Goal: Task Accomplishment & Management: Complete application form

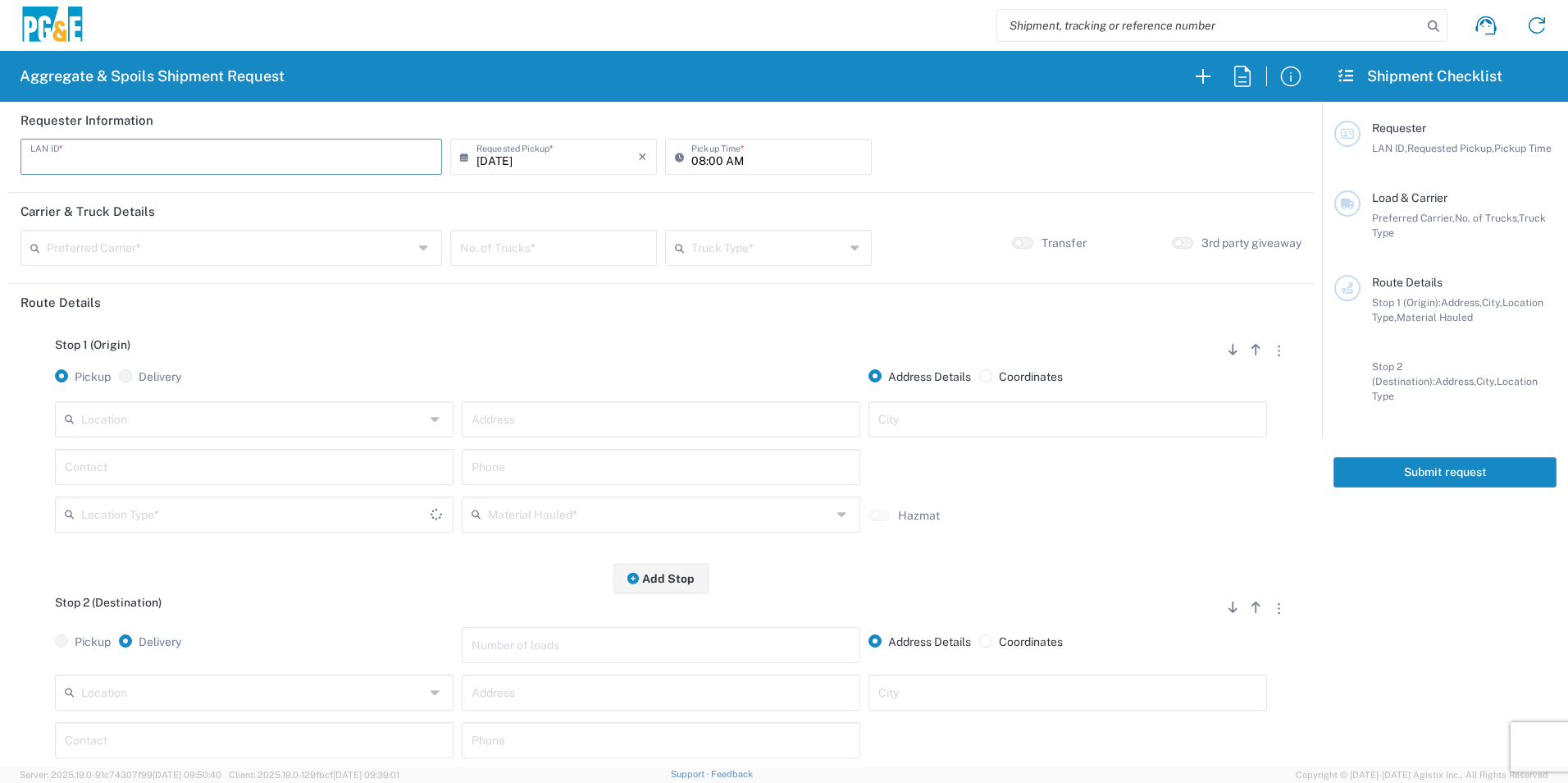
click at [359, 160] on input "text" at bounding box center [231, 155] width 402 height 29
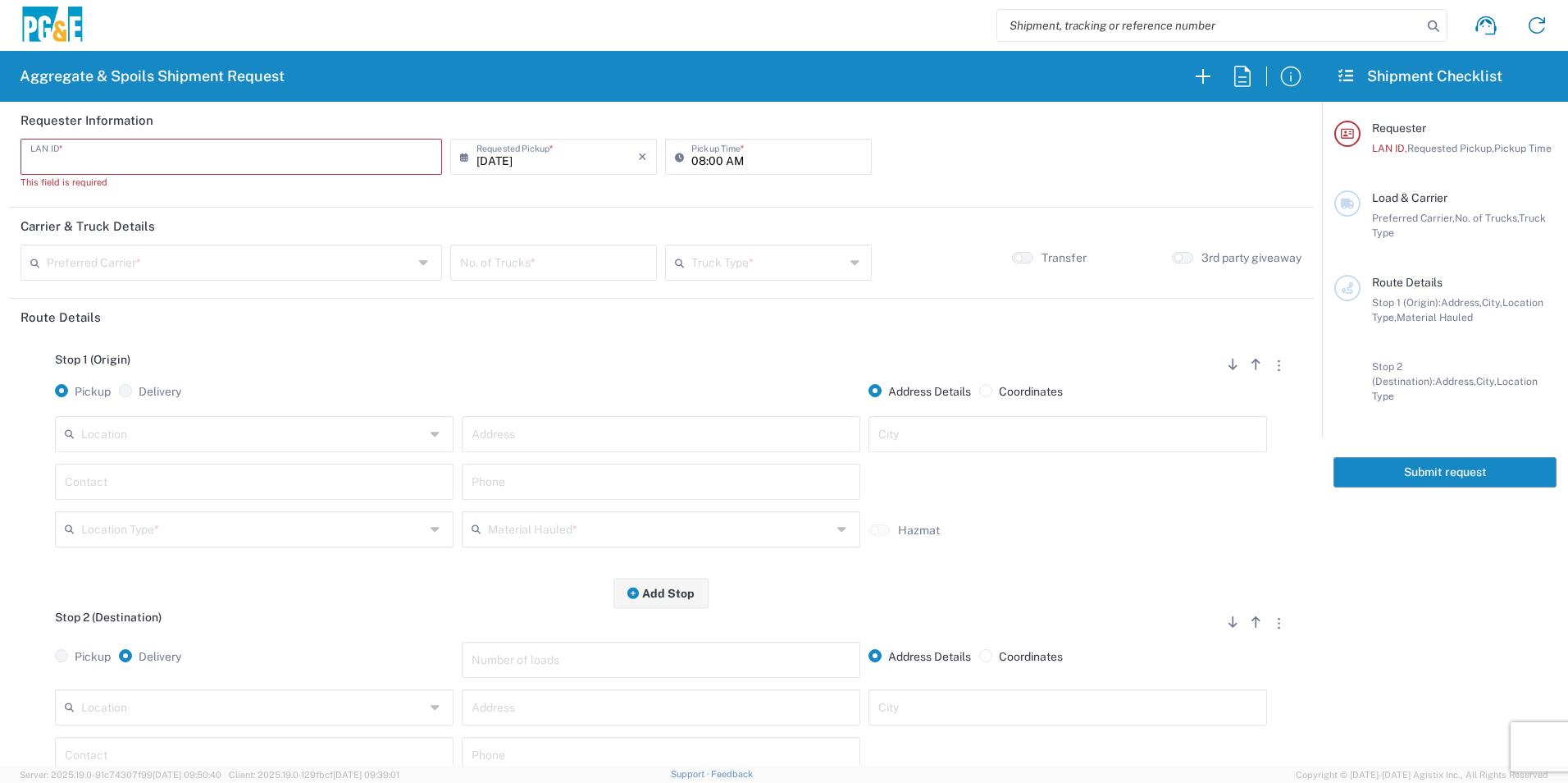
click at [176, 156] on input "text" at bounding box center [231, 155] width 402 height 29
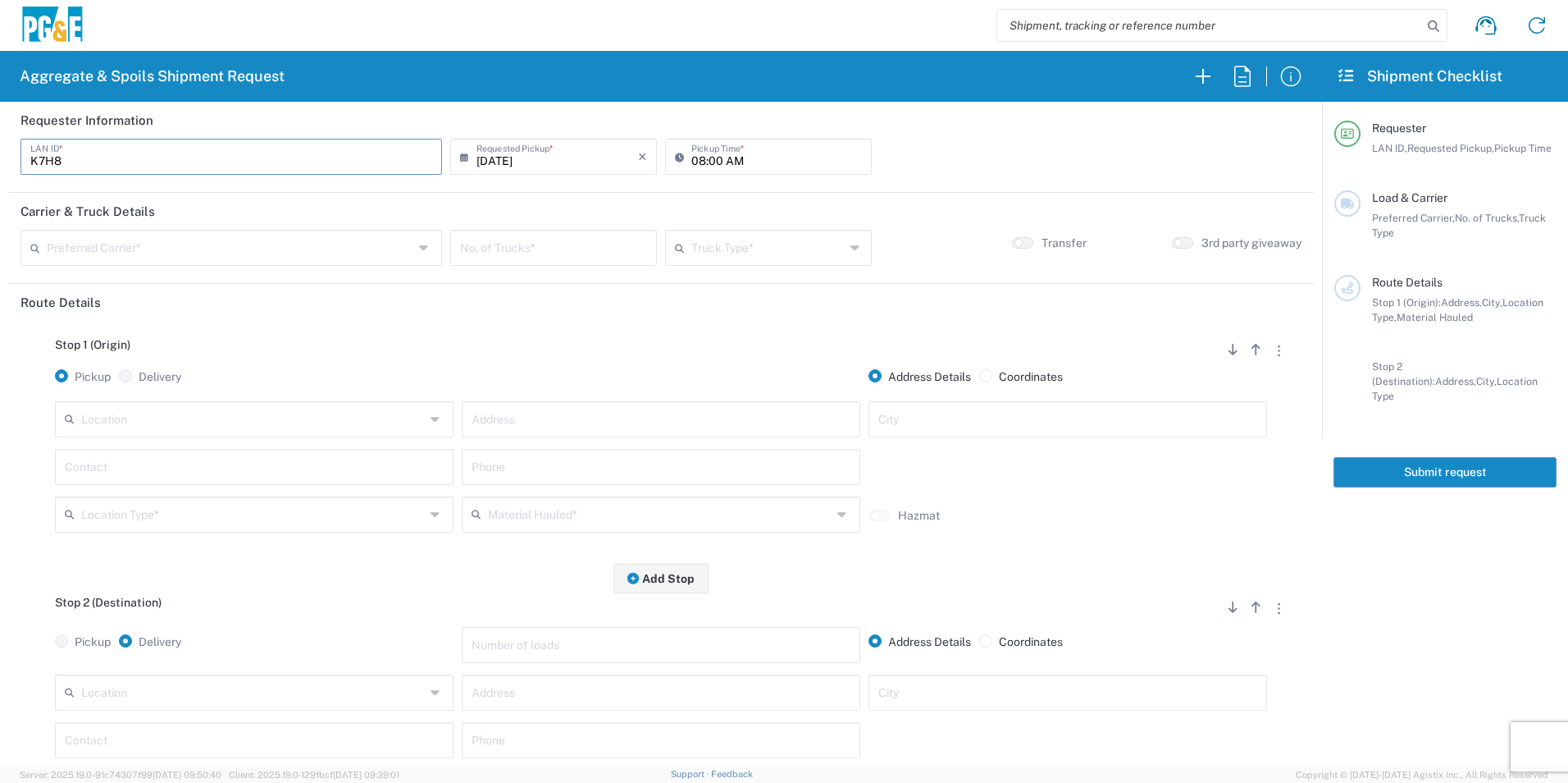
type input "K7H8"
click at [502, 155] on input "[DATE]" at bounding box center [557, 155] width 162 height 29
click at [579, 282] on span "18" at bounding box center [577, 282] width 25 height 23
type input "[DATE]"
click at [694, 156] on input "08:00 AM" at bounding box center [776, 155] width 170 height 29
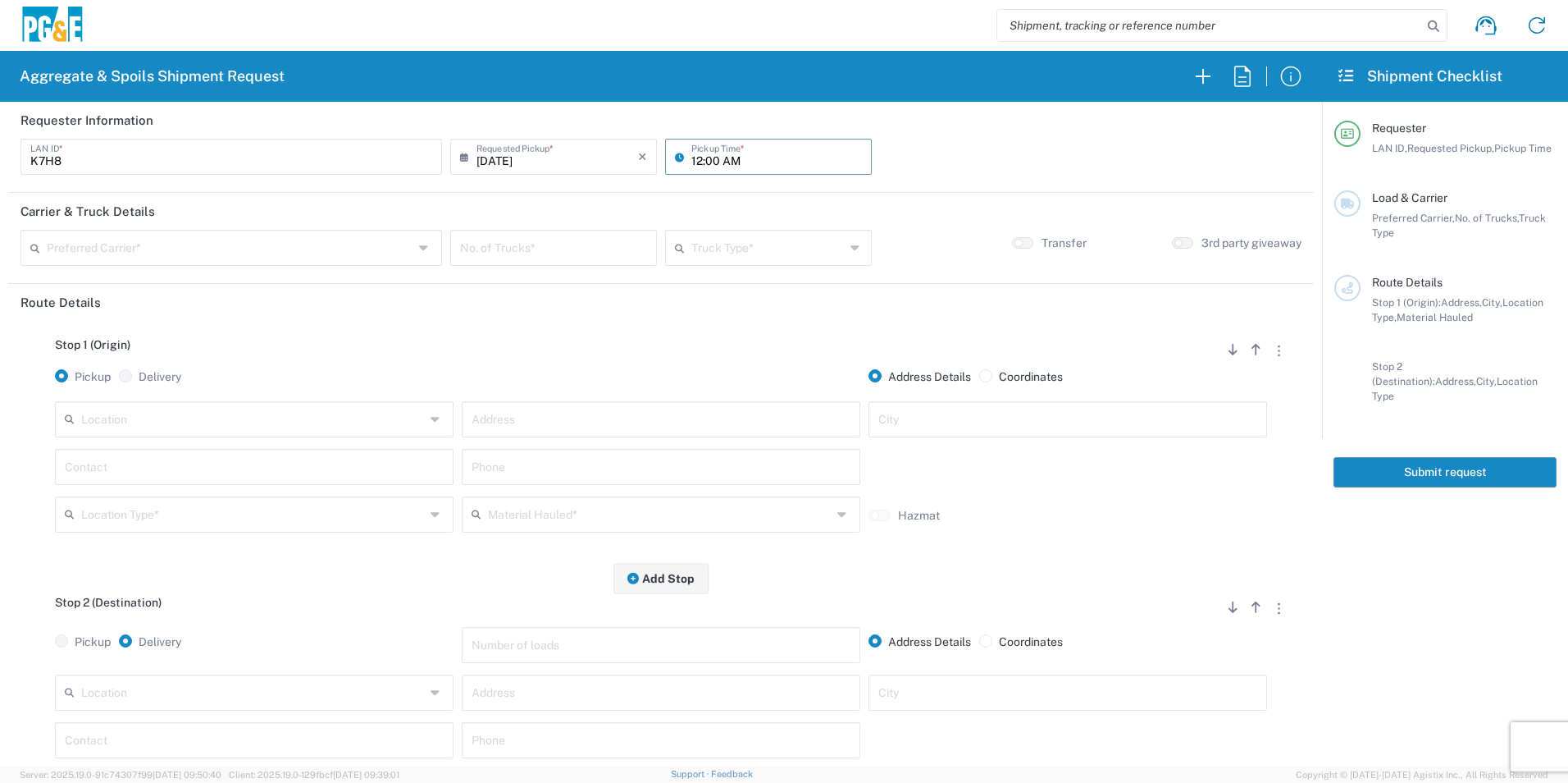
click at [724, 160] on input "12:00 AM" at bounding box center [776, 155] width 170 height 29
type input "12:00 PM"
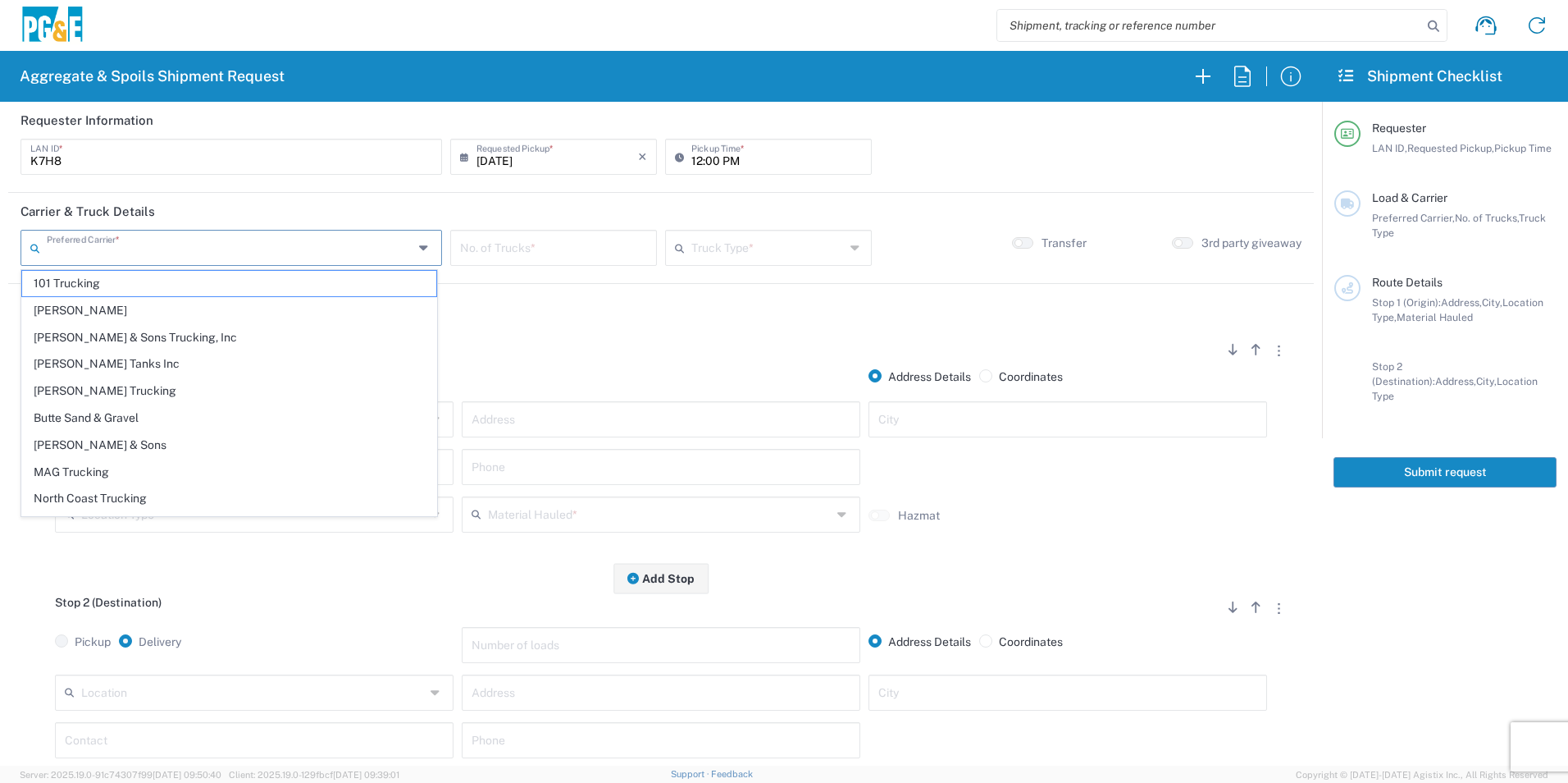
click at [315, 250] on input "text" at bounding box center [230, 246] width 367 height 29
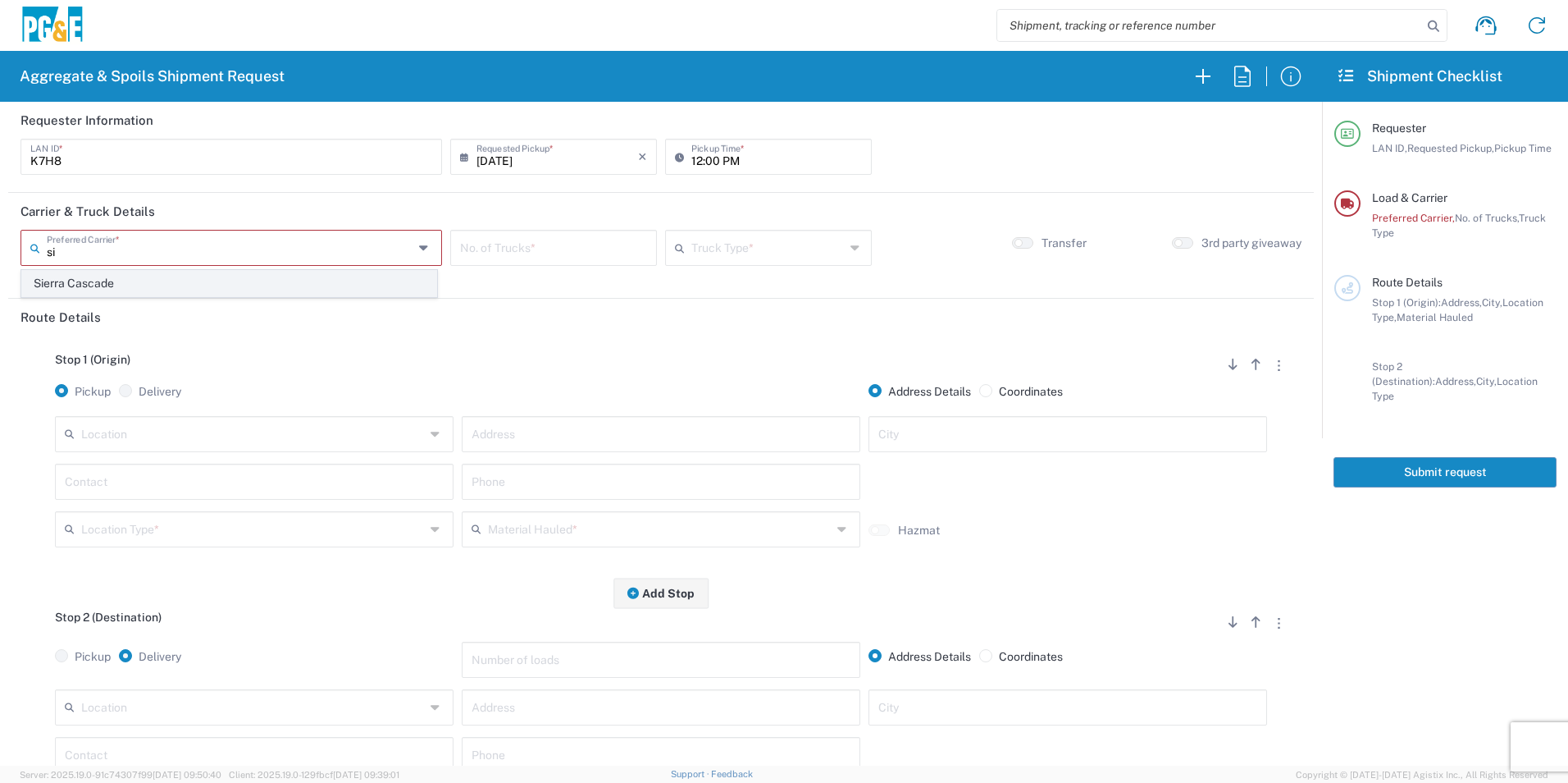
click at [204, 286] on span "Sierra Cascade" at bounding box center [229, 283] width 414 height 25
type input "Sierra Cascade"
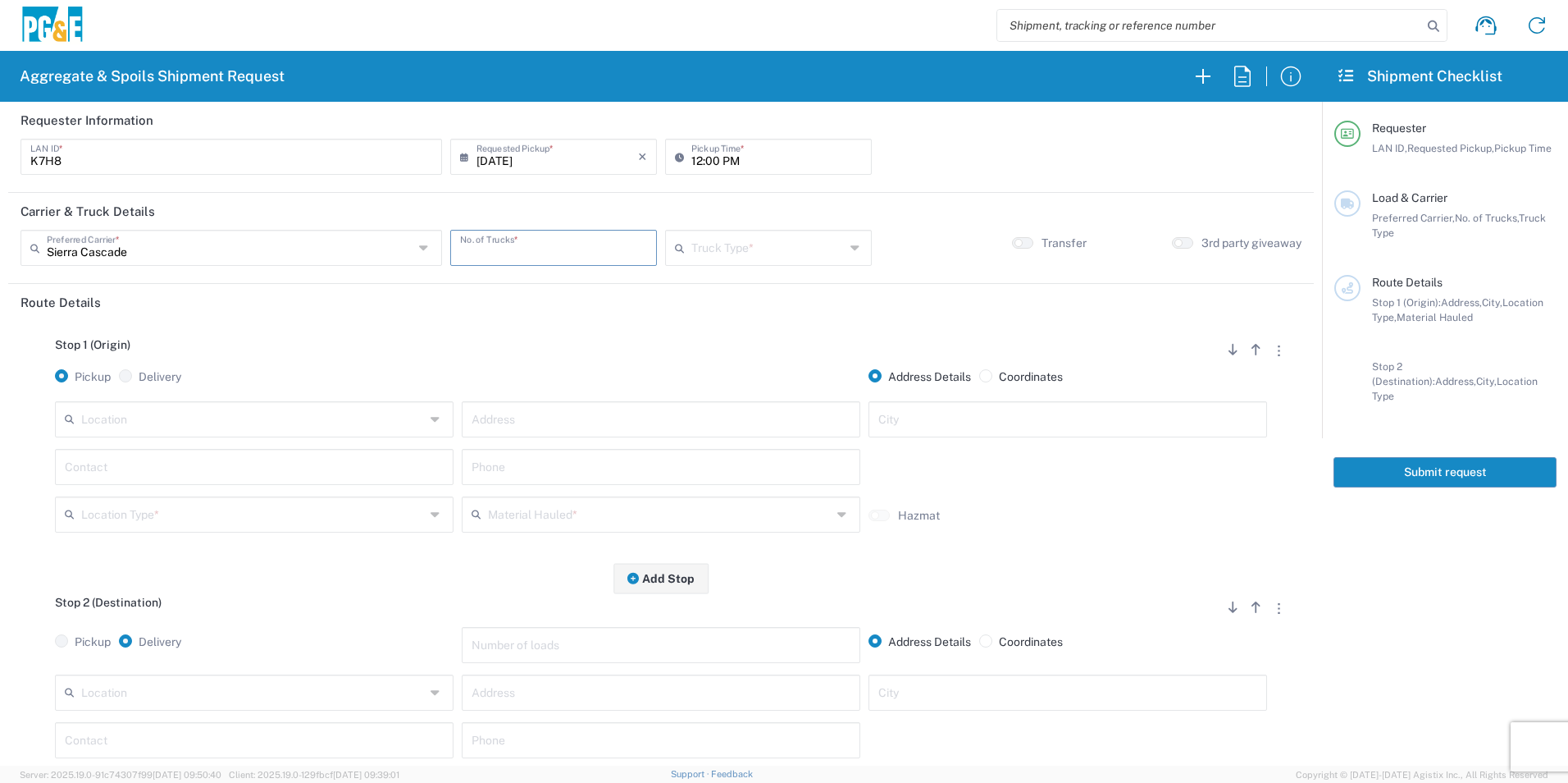
click at [498, 246] on input "number" at bounding box center [553, 246] width 187 height 29
type input "1"
click at [733, 248] on input "text" at bounding box center [768, 246] width 154 height 29
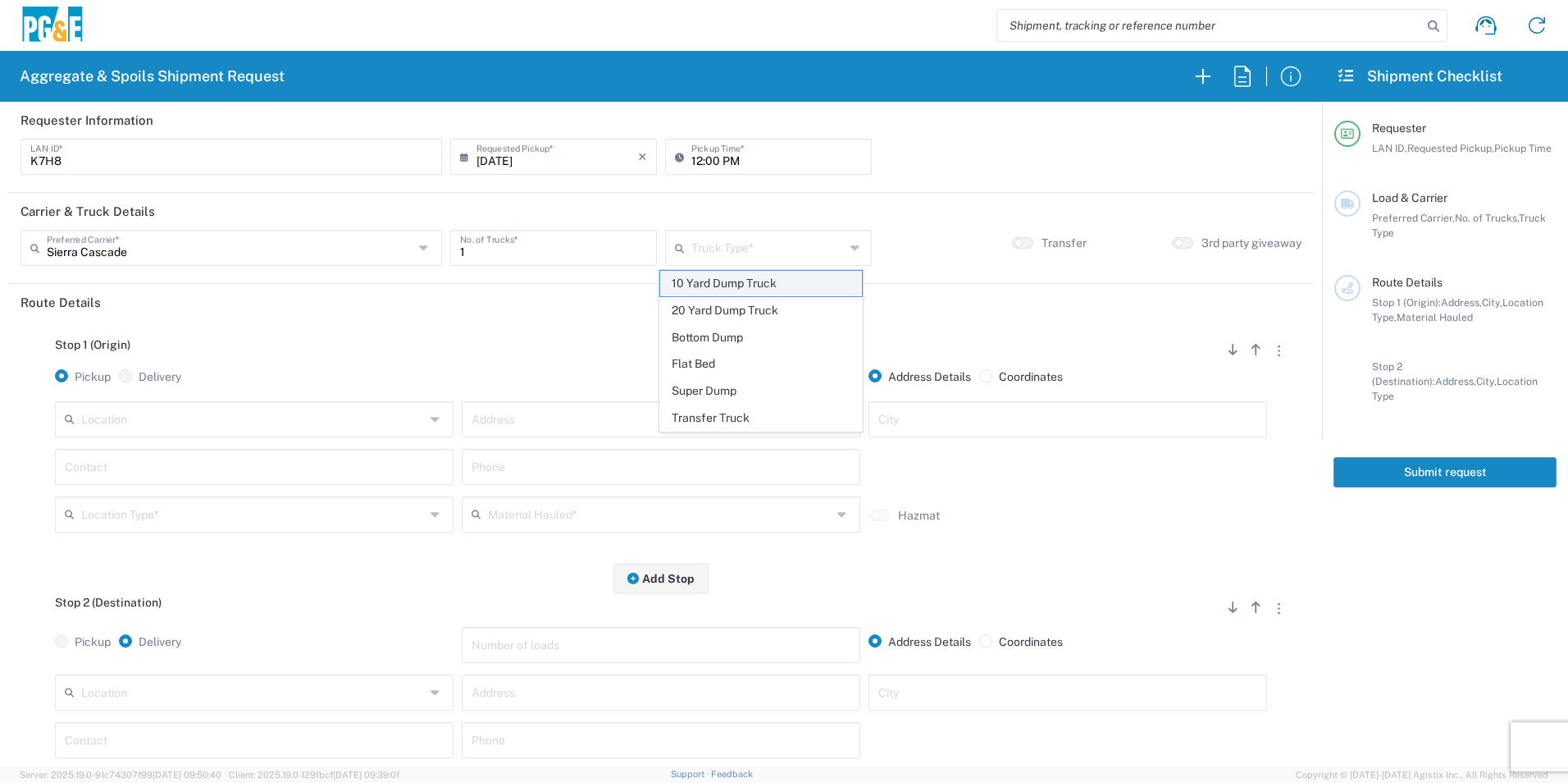
click at [729, 284] on span "10 Yard Dump Truck" at bounding box center [761, 283] width 201 height 25
type input "10 Yard Dump Truck"
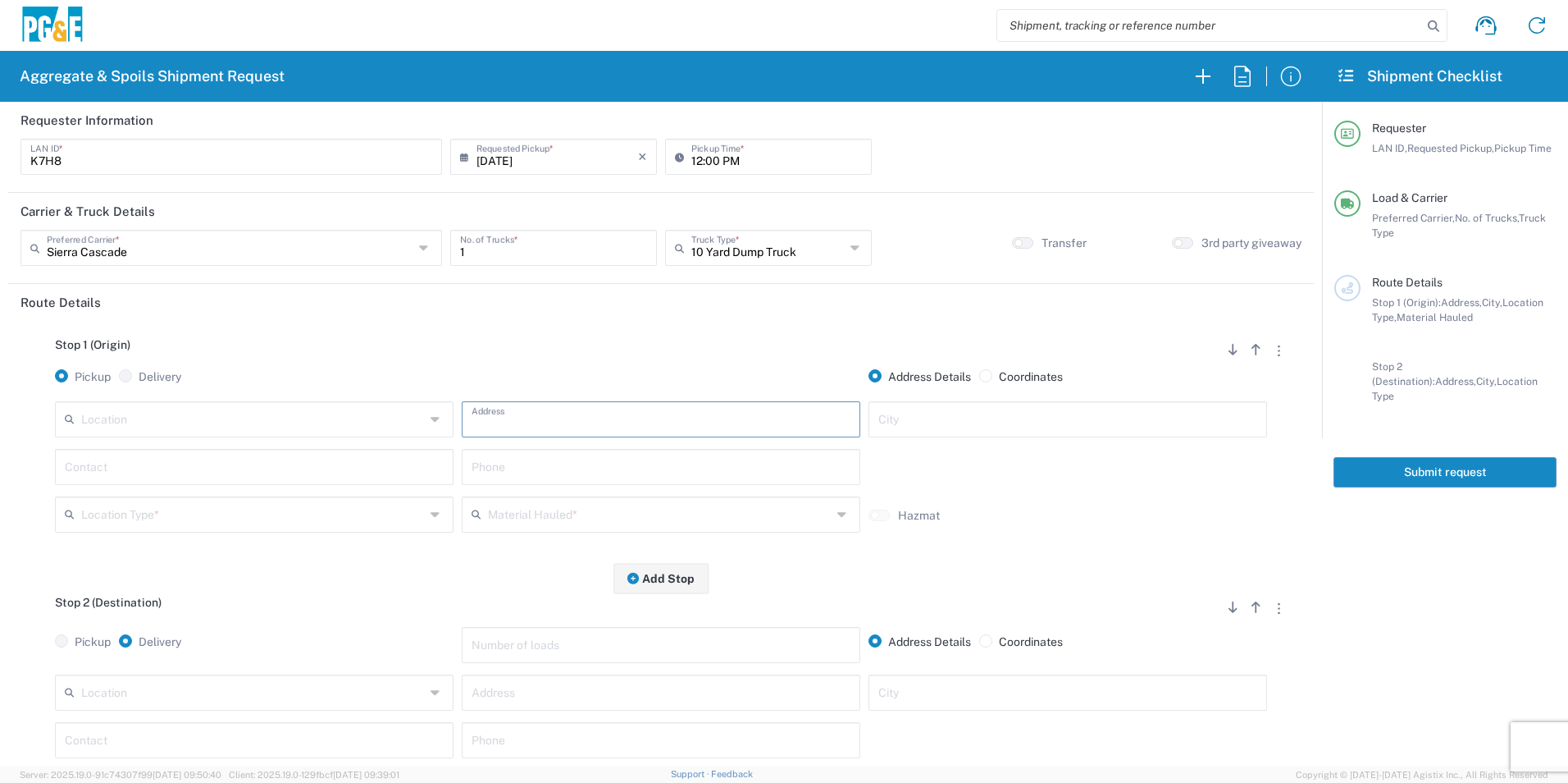
click at [547, 415] on input "text" at bounding box center [661, 418] width 379 height 29
click at [732, 424] on input "text" at bounding box center [661, 418] width 379 height 29
type input "[STREET_ADDRESS]"
type input "[GEOGRAPHIC_DATA]"
type input "[PERSON_NAME]"
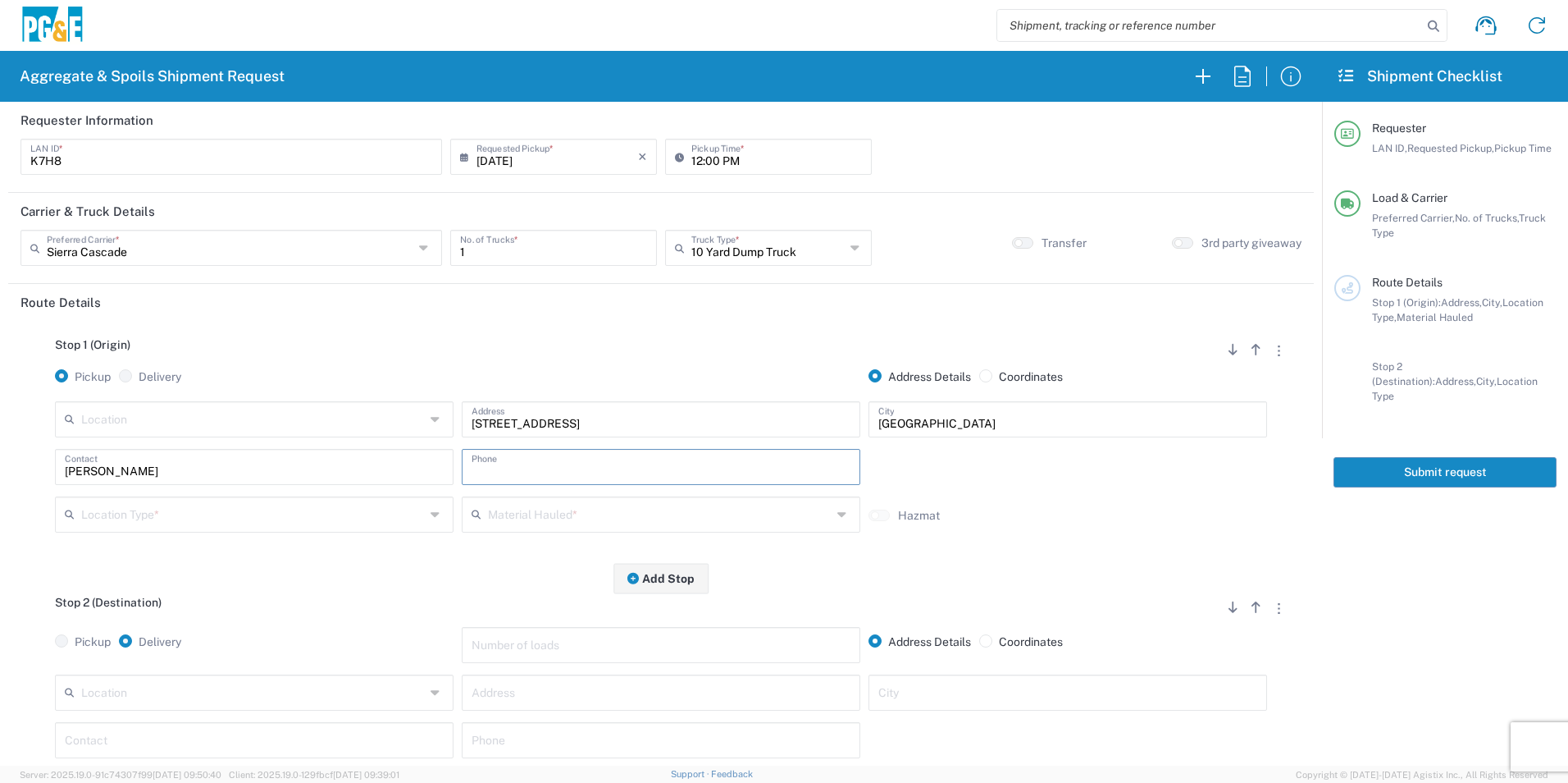
click at [705, 467] on input "text" at bounding box center [661, 466] width 379 height 29
type input "[PHONE_NUMBER]"
click at [226, 522] on input "text" at bounding box center [253, 513] width 344 height 29
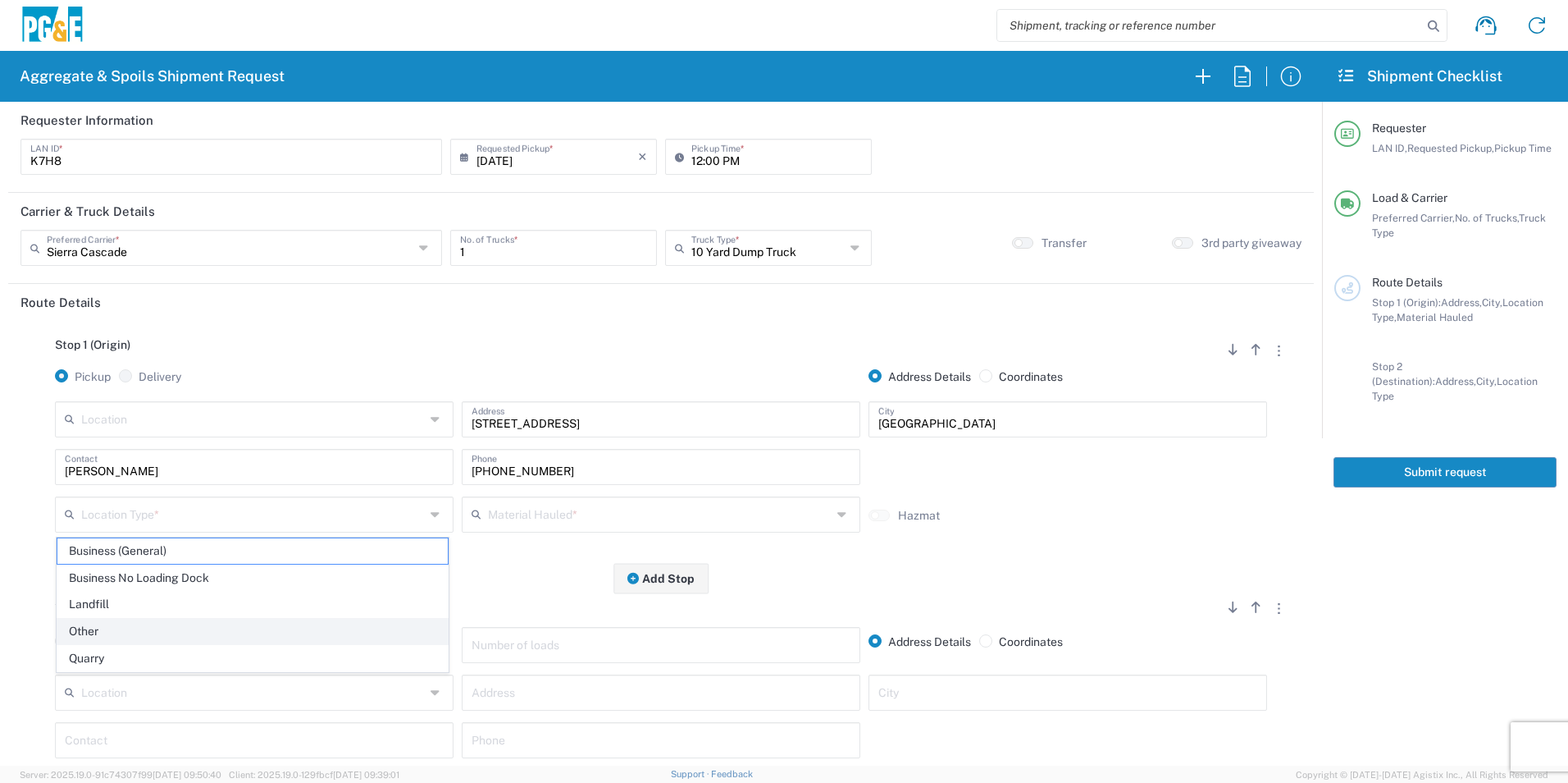
click at [123, 628] on span "Other" at bounding box center [252, 631] width 391 height 25
type input "Other"
click at [513, 511] on input "text" at bounding box center [660, 513] width 344 height 29
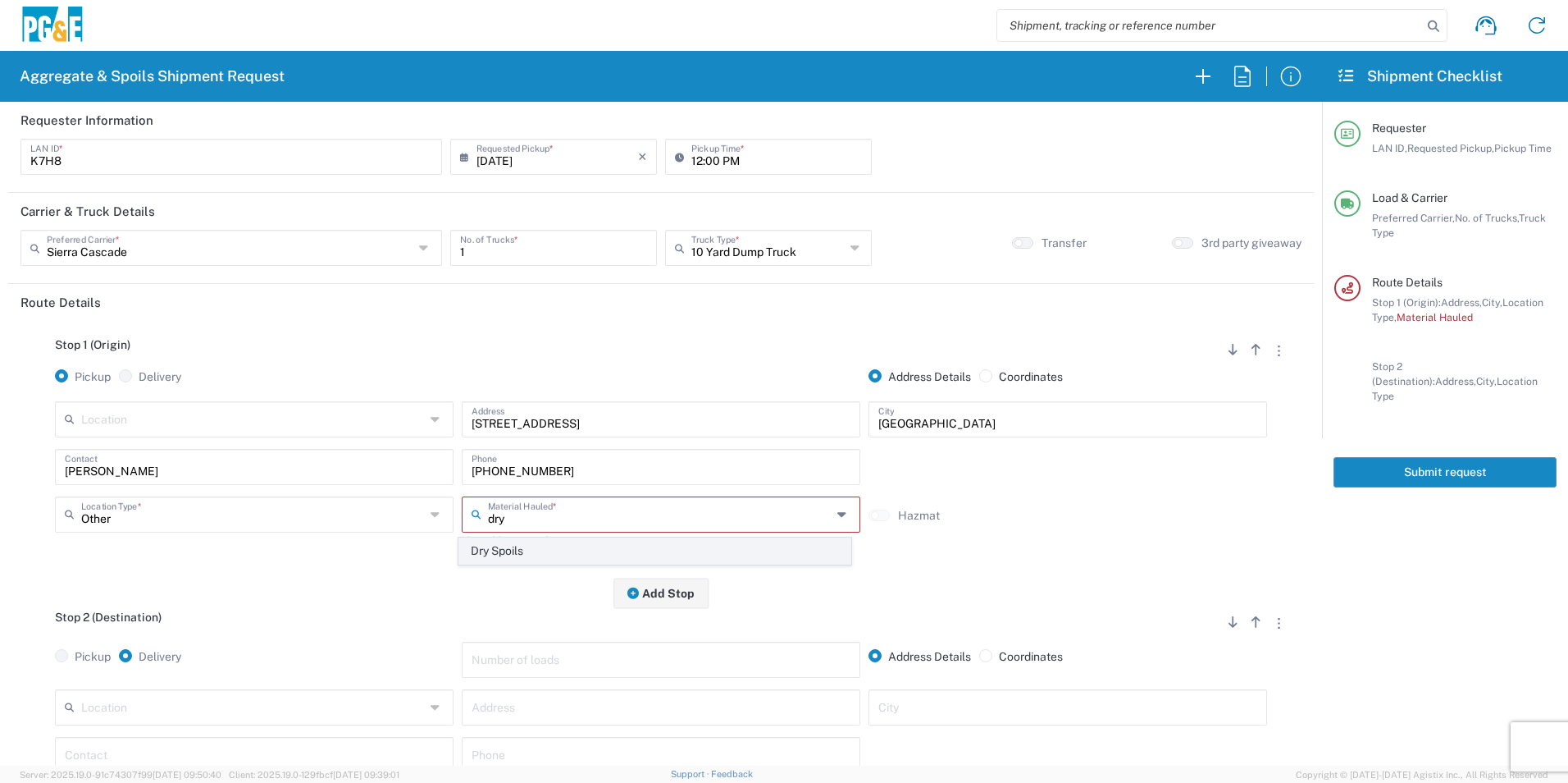
click at [492, 549] on span "Dry Spoils" at bounding box center [654, 550] width 391 height 25
type input "Dry Spoils"
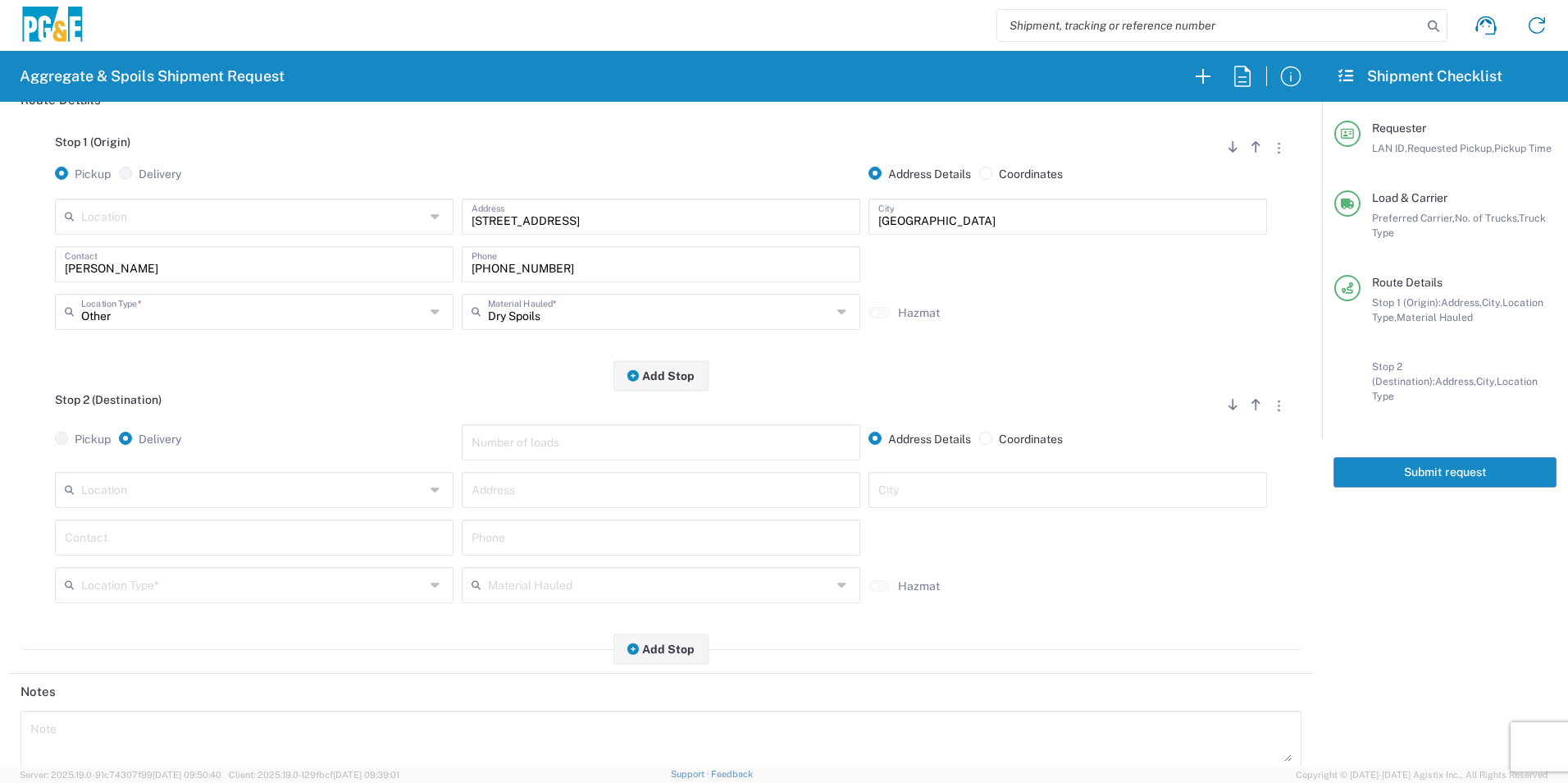
scroll to position [246, 0]
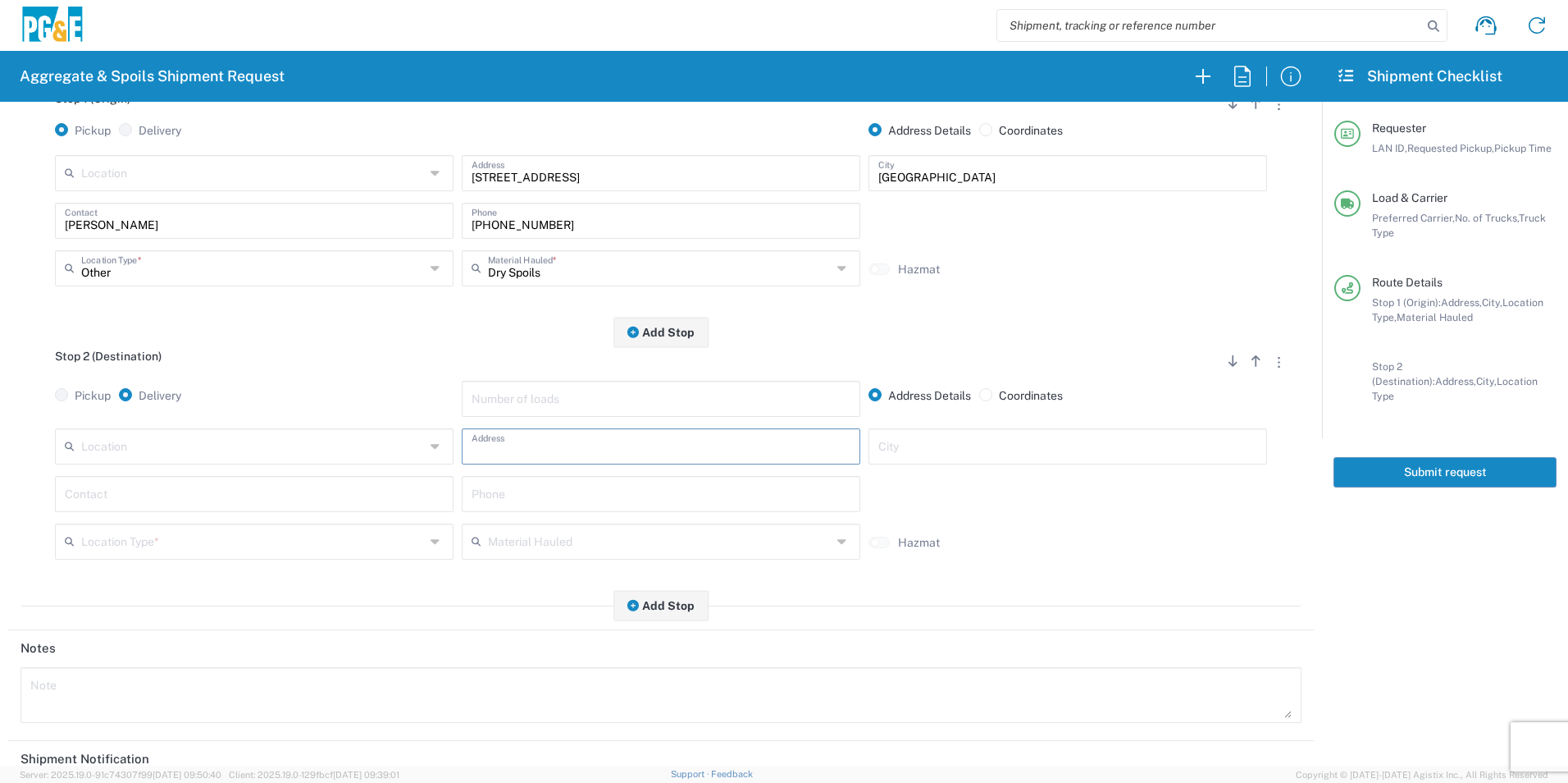
click at [525, 436] on input "text" at bounding box center [661, 445] width 379 height 29
type input "[STREET_ADDRESS]"
type input "[GEOGRAPHIC_DATA]"
type input "[PERSON_NAME]"
drag, startPoint x: 576, startPoint y: 215, endPoint x: 284, endPoint y: 223, distance: 292.1
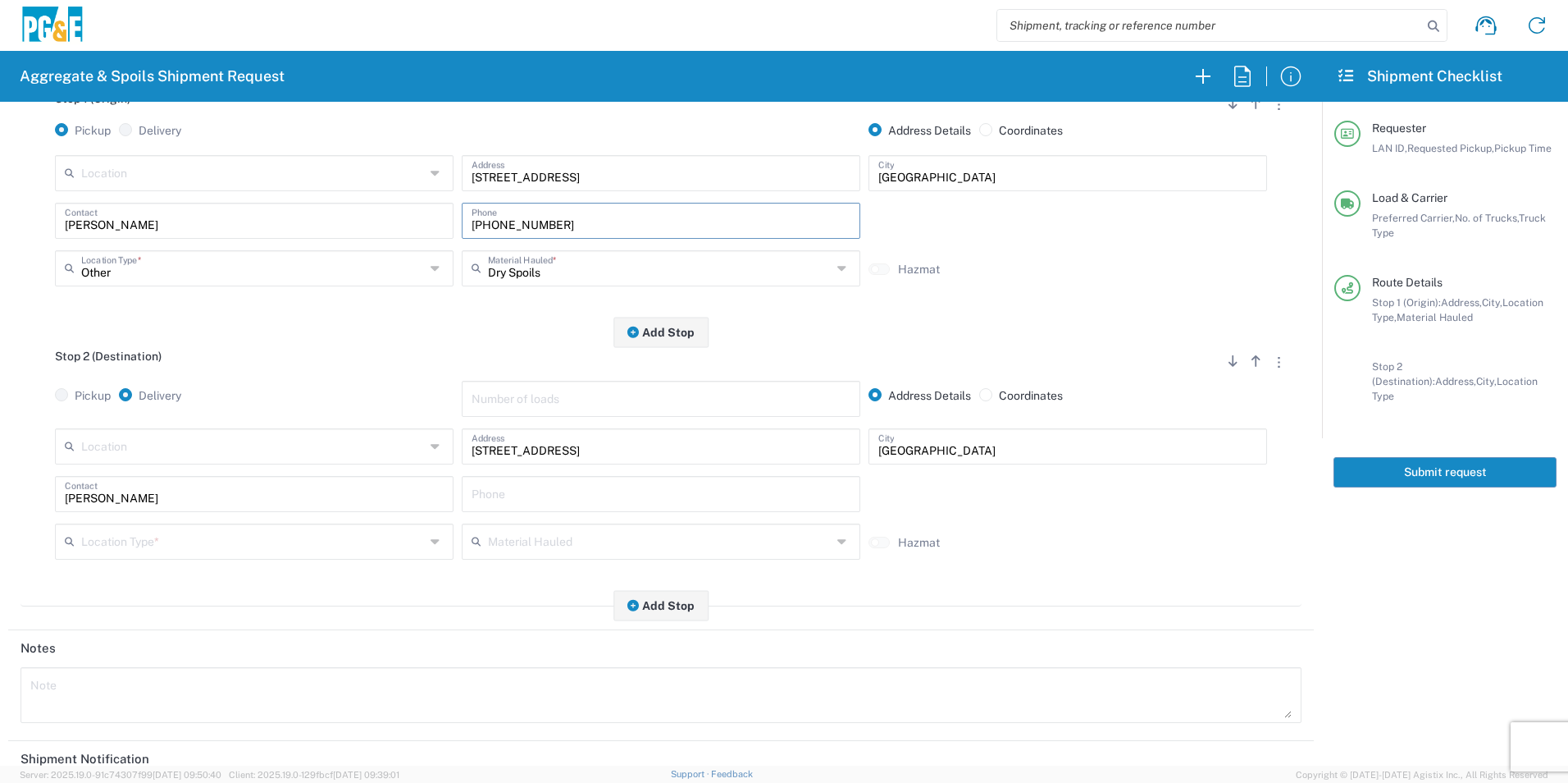
click at [284, 222] on div "[PERSON_NAME] Contact [PHONE_NUMBER] Phone" at bounding box center [661, 226] width 1220 height 48
click at [618, 502] on input "text" at bounding box center [661, 493] width 379 height 29
paste input "[PHONE_NUMBER]"
type input "[PHONE_NUMBER]"
click at [310, 540] on input "text" at bounding box center [253, 540] width 344 height 29
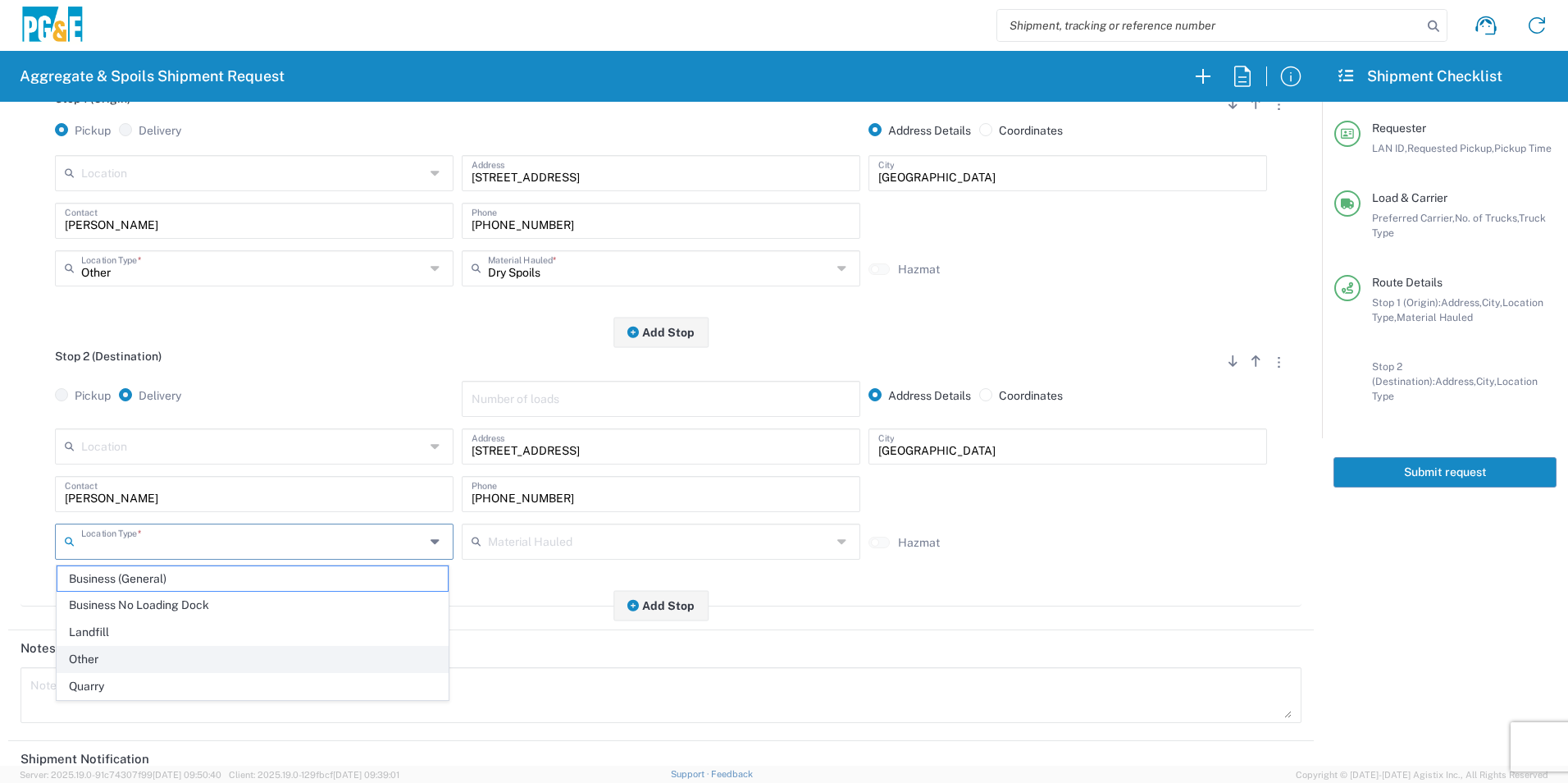
click at [104, 654] on span "Other" at bounding box center [252, 659] width 391 height 25
type input "Other"
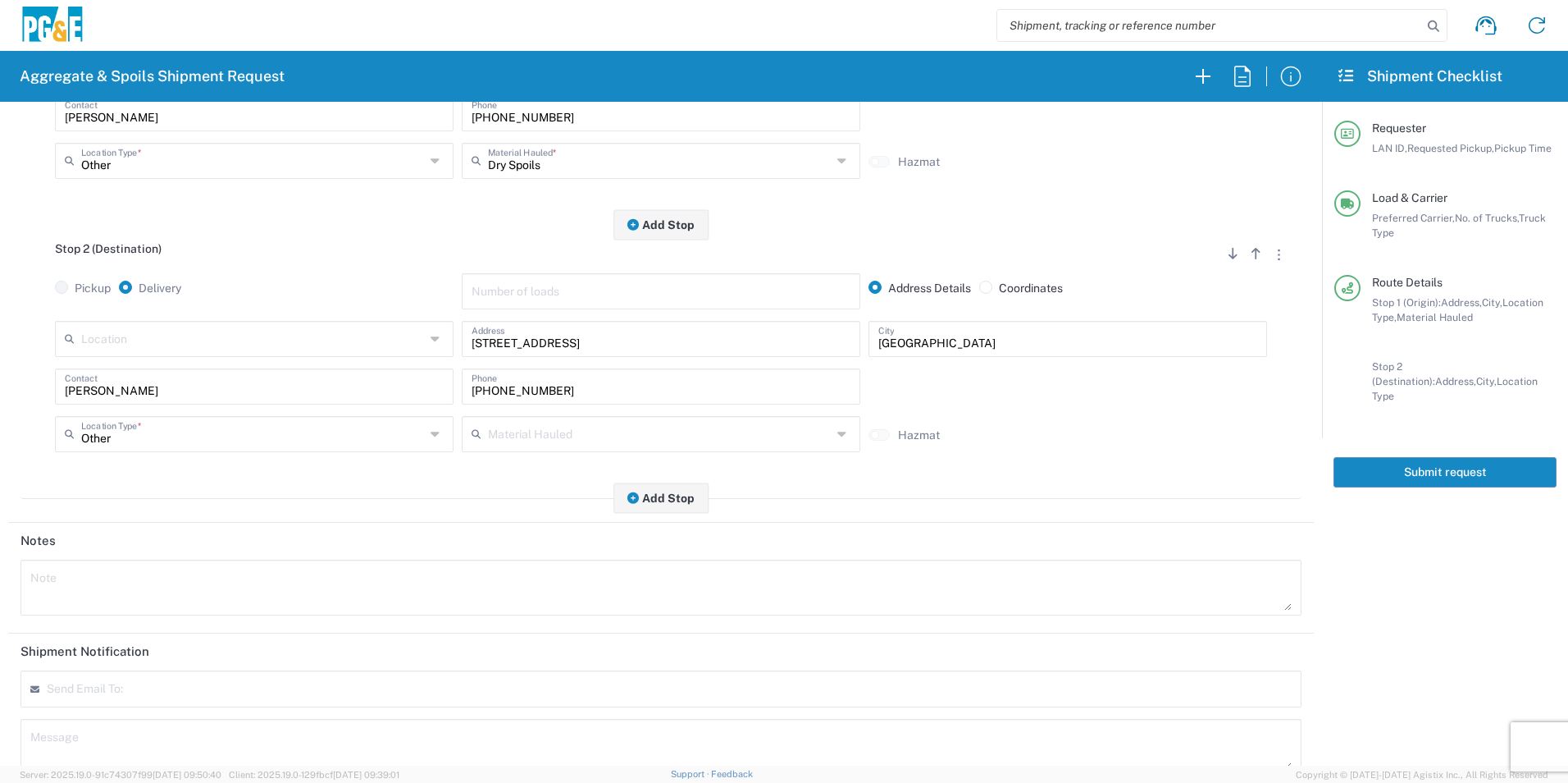
scroll to position [474, 0]
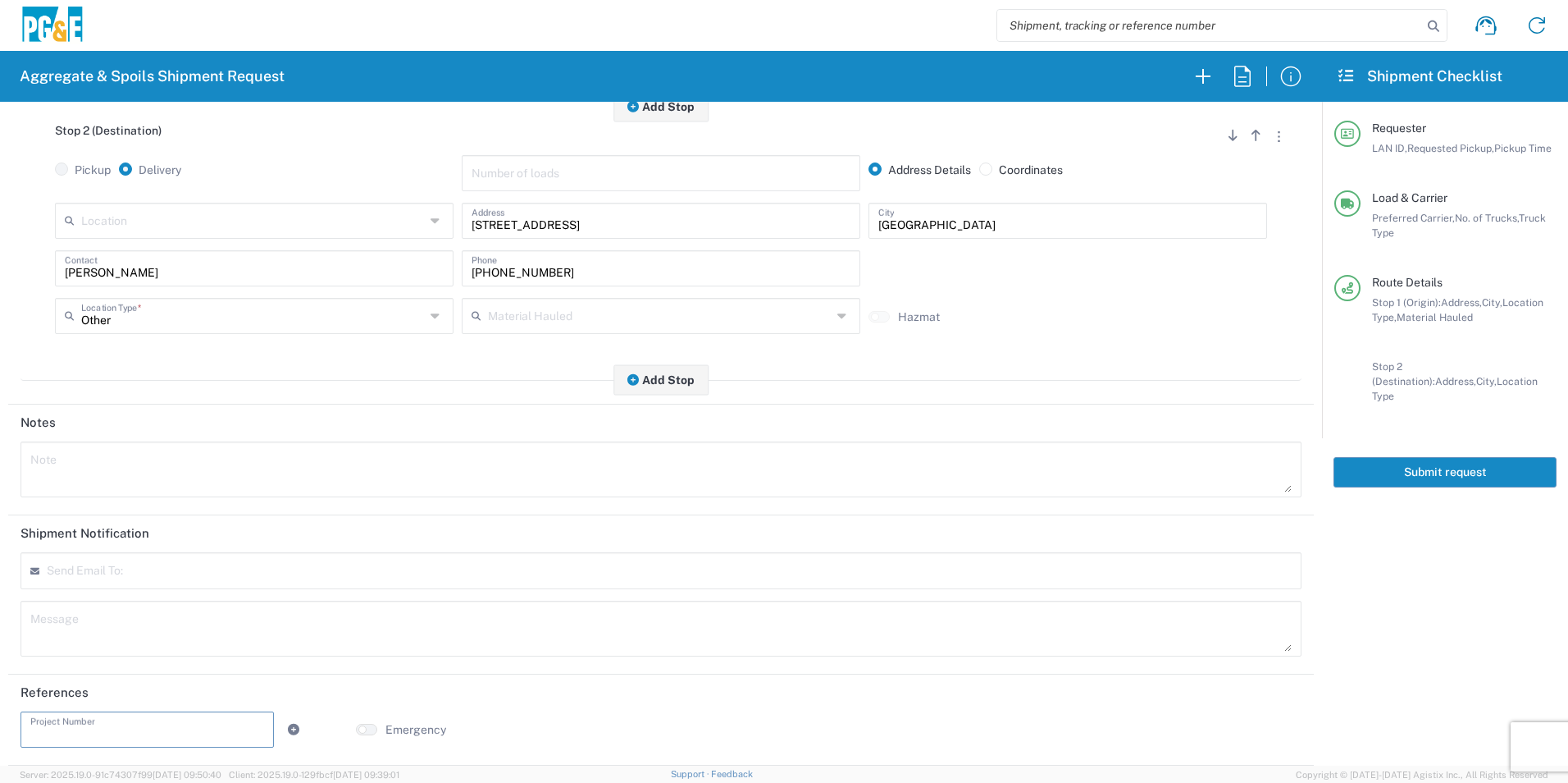
click at [90, 724] on input "text" at bounding box center [147, 728] width 234 height 29
click at [195, 729] on input "text" at bounding box center [147, 728] width 234 height 29
paste input "35316201"
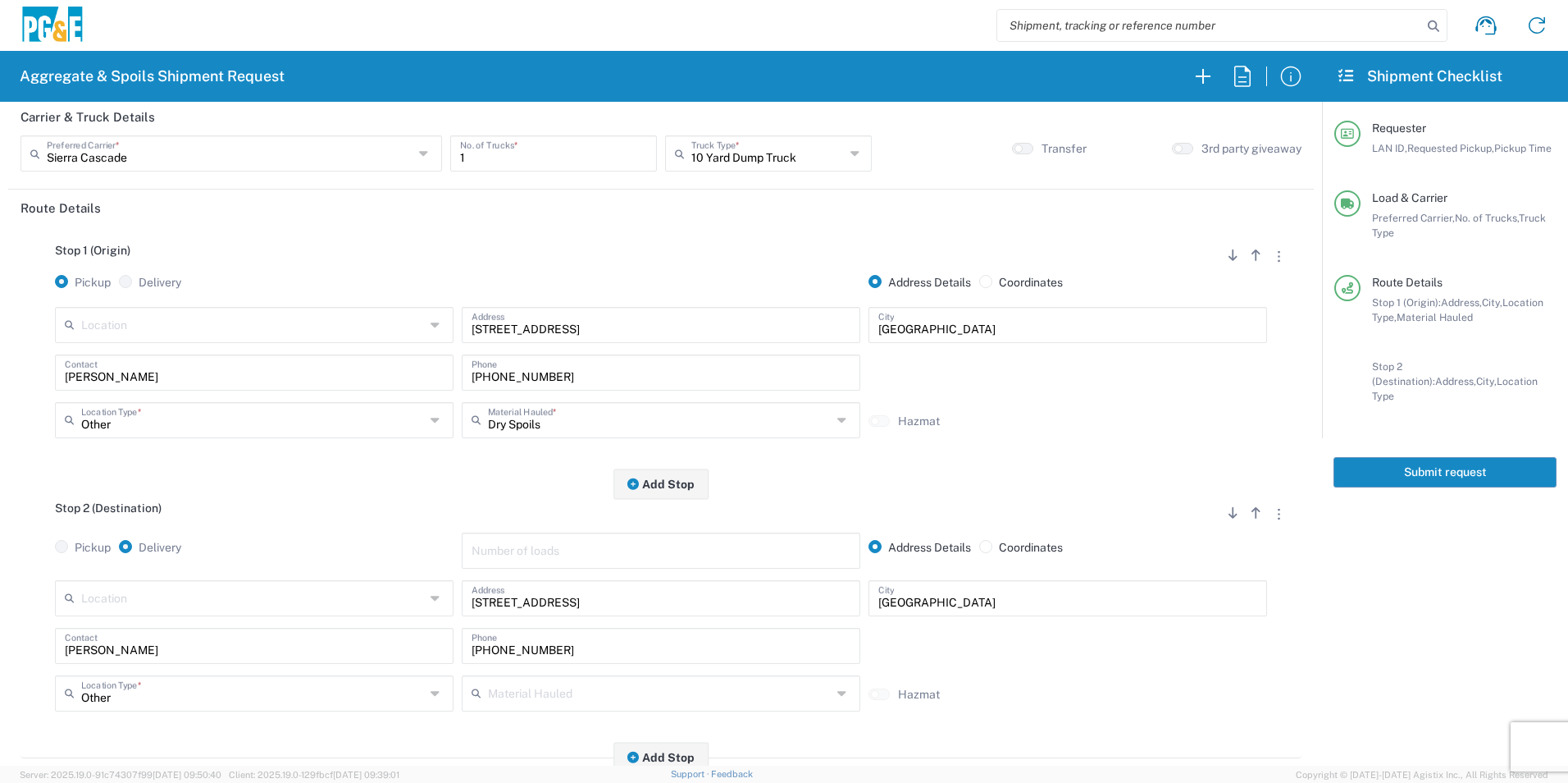
scroll to position [0, 0]
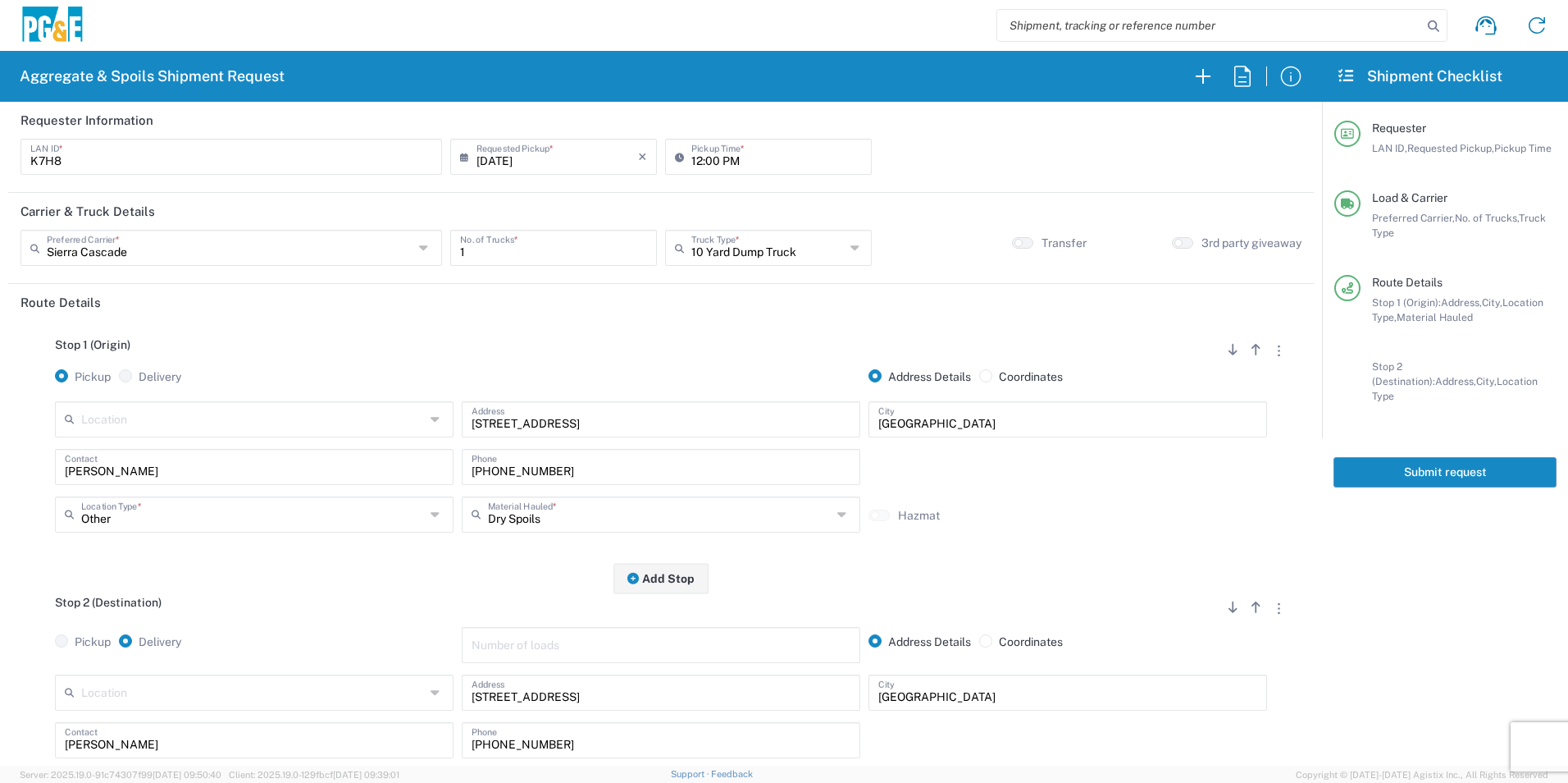
type input "35316201"
click at [1418, 457] on button "Submit request" at bounding box center [1445, 472] width 223 height 30
